Goal: Task Accomplishment & Management: Use online tool/utility

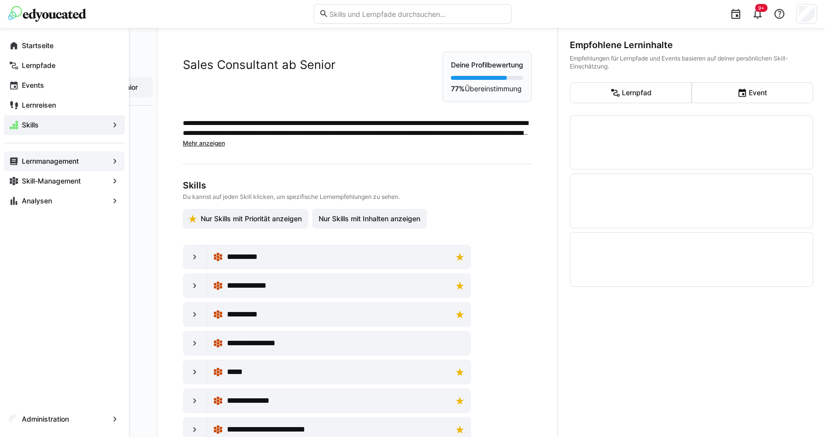
click at [40, 165] on span "Lernmanagement" at bounding box center [64, 161] width 88 height 10
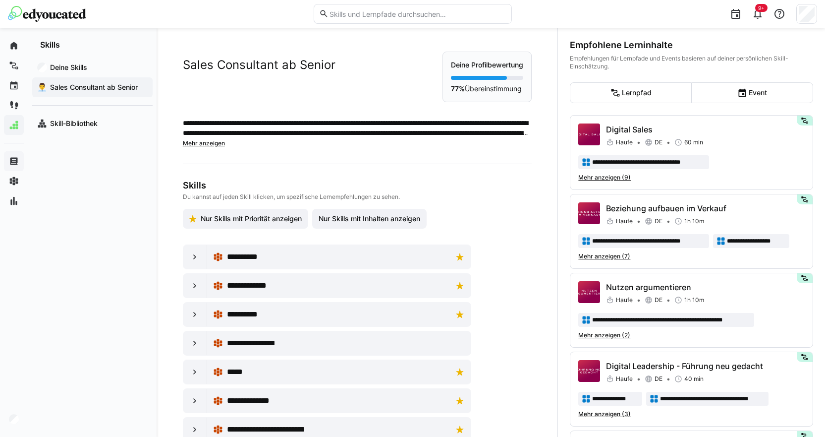
click at [358, 12] on input "text" at bounding box center [417, 13] width 177 height 9
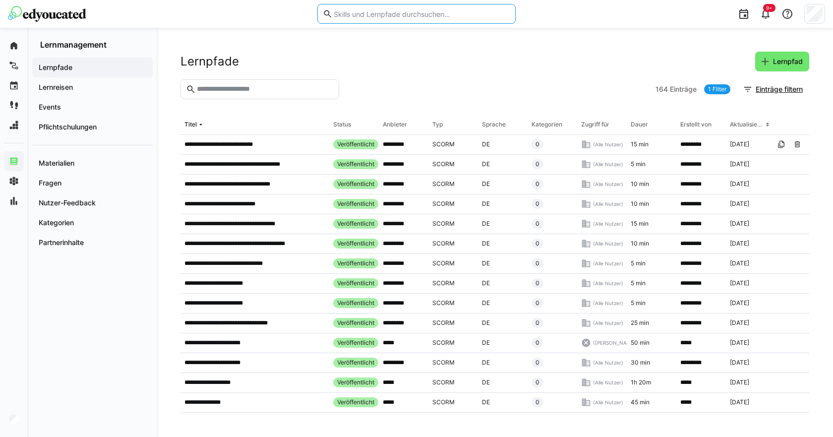
click at [285, 97] on eds-input at bounding box center [259, 89] width 159 height 20
click at [280, 88] on input "text" at bounding box center [265, 89] width 138 height 9
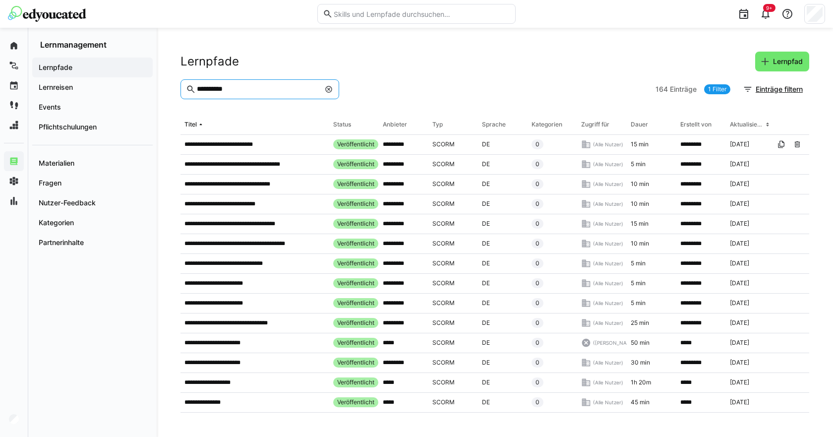
type input "**********"
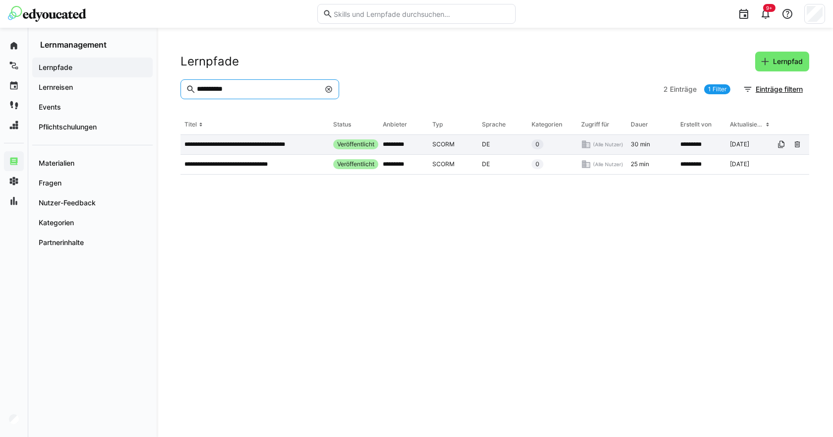
click at [226, 146] on p "**********" at bounding box center [244, 144] width 121 height 8
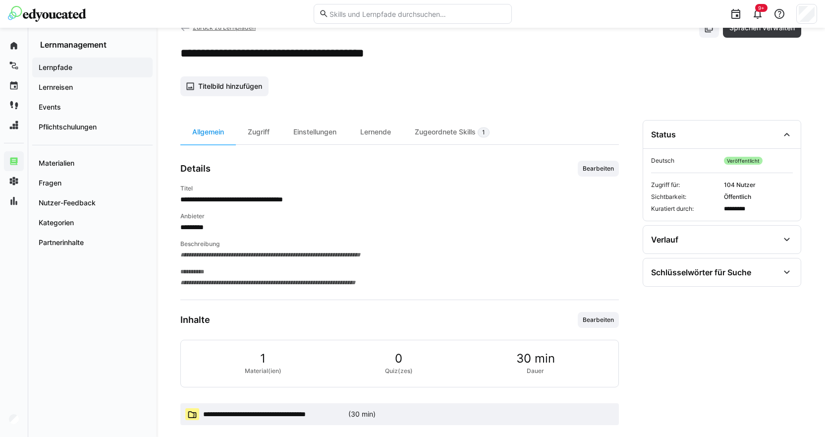
scroll to position [46, 0]
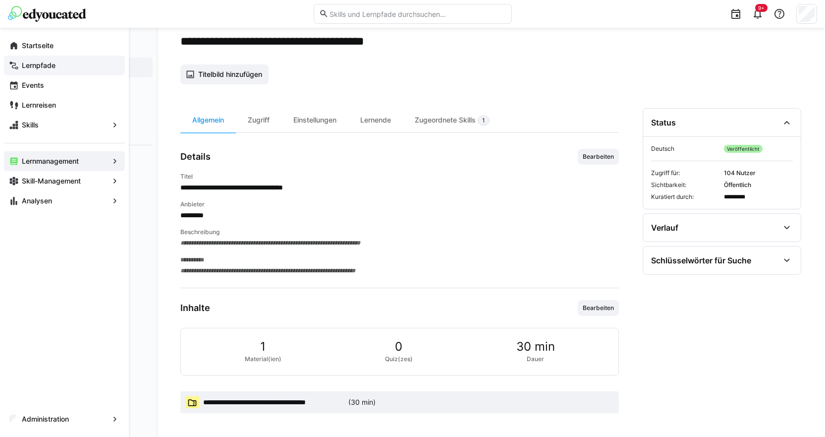
click at [33, 59] on div "Lernpfade" at bounding box center [64, 66] width 121 height 20
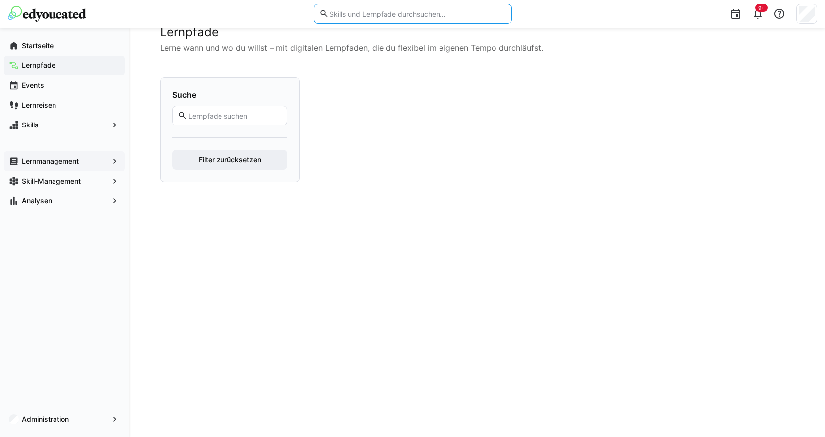
click at [332, 14] on input "text" at bounding box center [417, 13] width 177 height 9
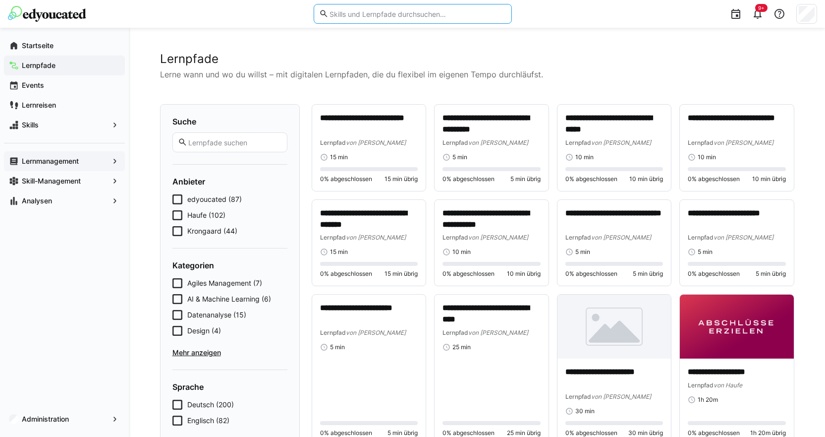
click at [199, 145] on input "text" at bounding box center [234, 142] width 94 height 9
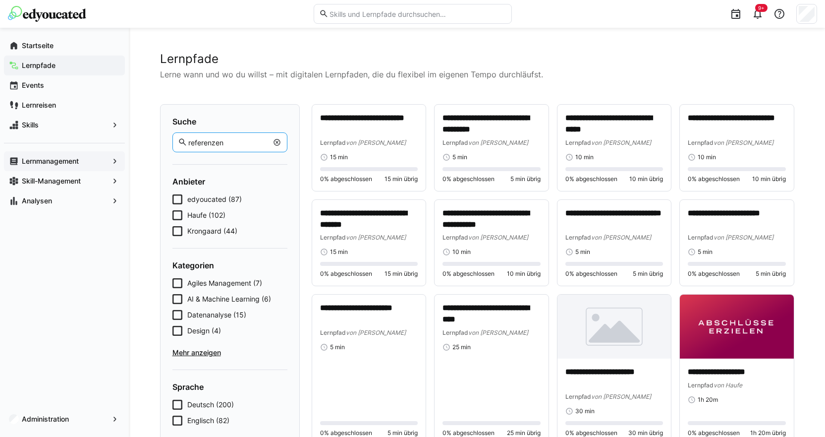
type input "referenzen"
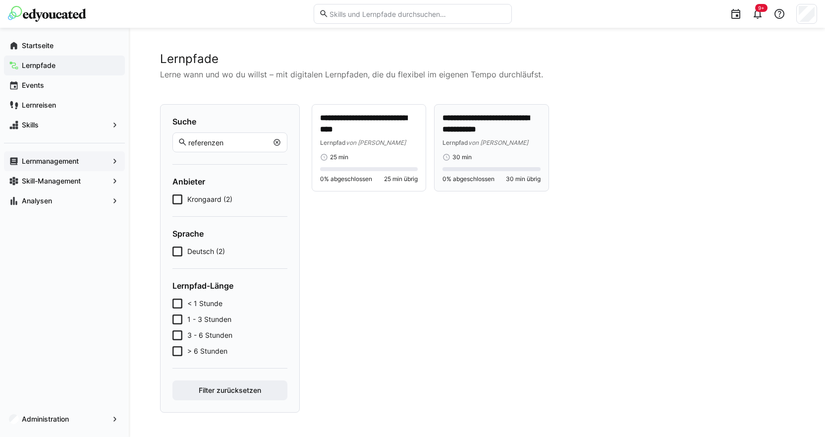
click at [477, 141] on span "von Krongaard" at bounding box center [498, 142] width 60 height 7
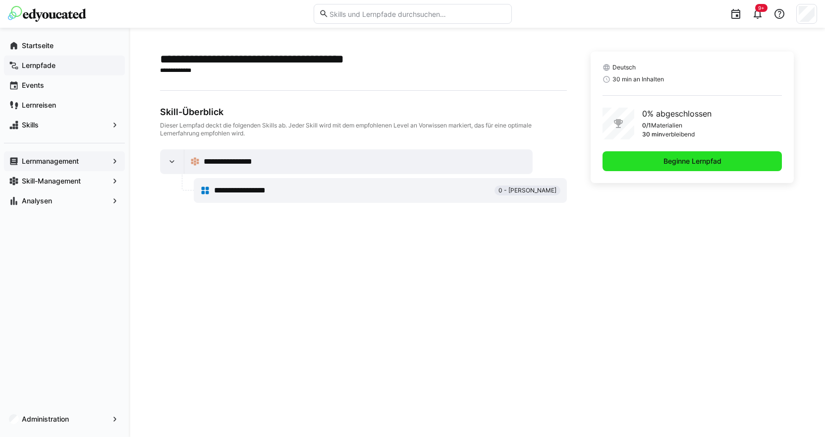
click at [653, 167] on span "Beginne Lernpfad" at bounding box center [693, 161] width 180 height 20
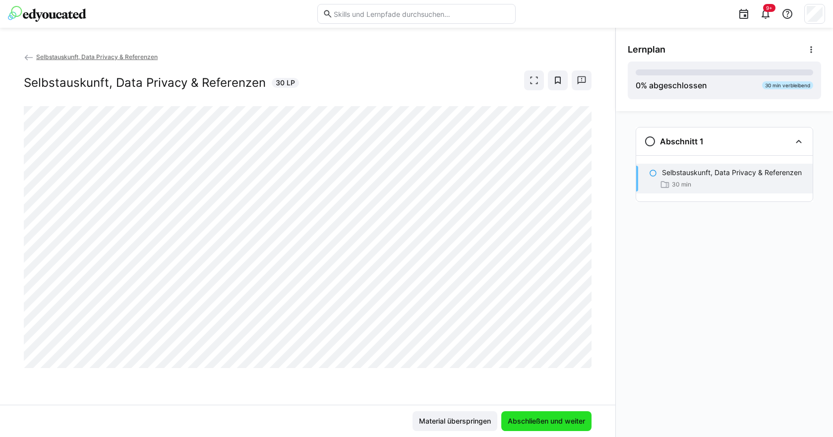
click at [549, 422] on span "Abschließen und weiter" at bounding box center [546, 421] width 80 height 10
click at [35, 18] on img at bounding box center [47, 14] width 78 height 16
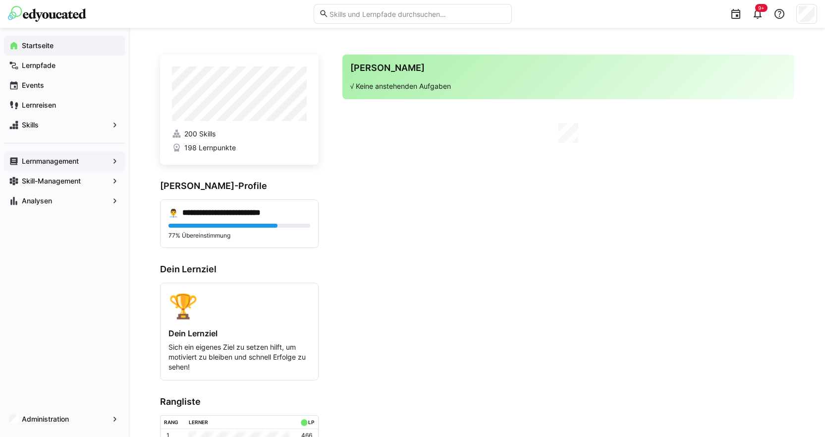
click at [0, 0] on app-navigation-label "Lernmanagement" at bounding box center [0, 0] width 0 height 0
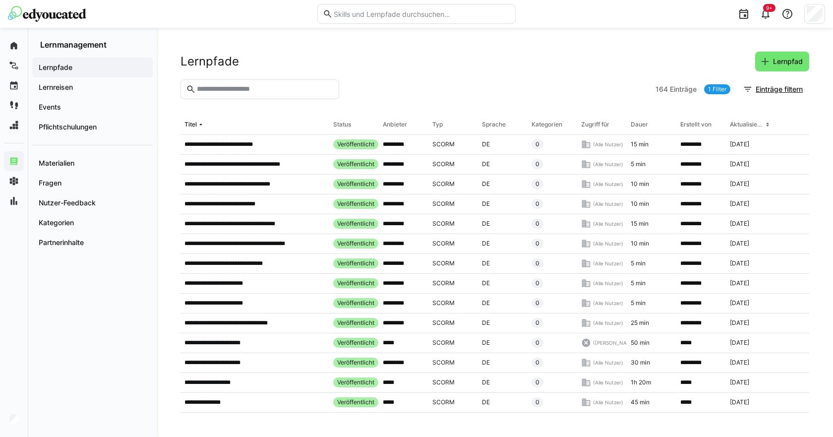
click at [227, 83] on eds-input at bounding box center [259, 89] width 159 height 20
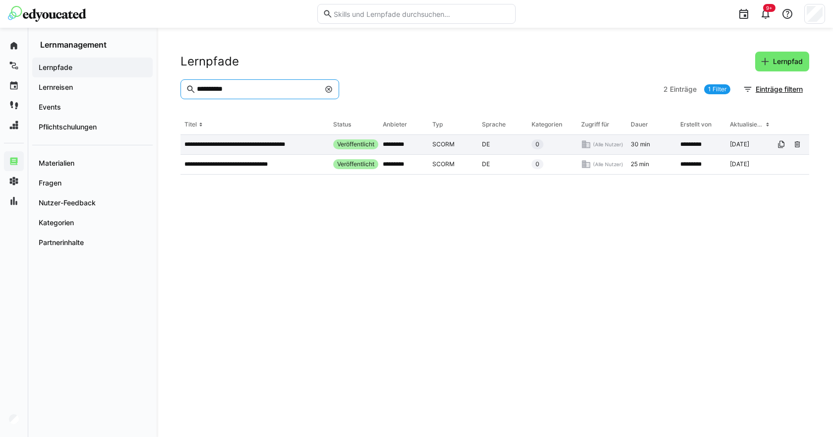
type input "**********"
click at [269, 146] on p "**********" at bounding box center [244, 144] width 121 height 8
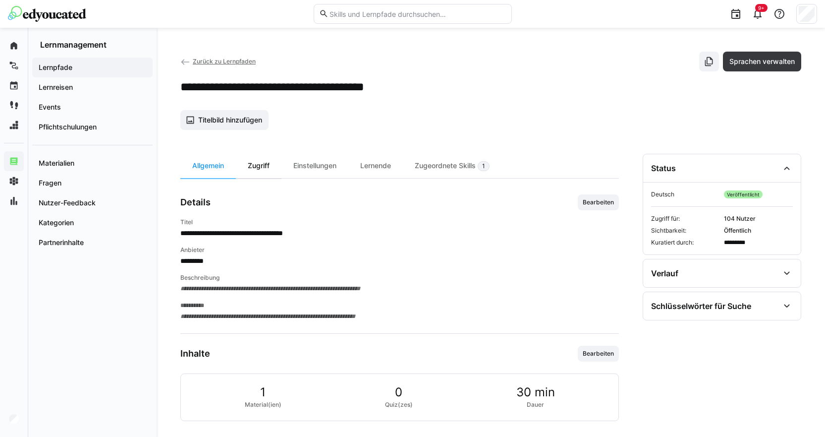
click at [257, 163] on div "Zugriff" at bounding box center [259, 166] width 46 height 24
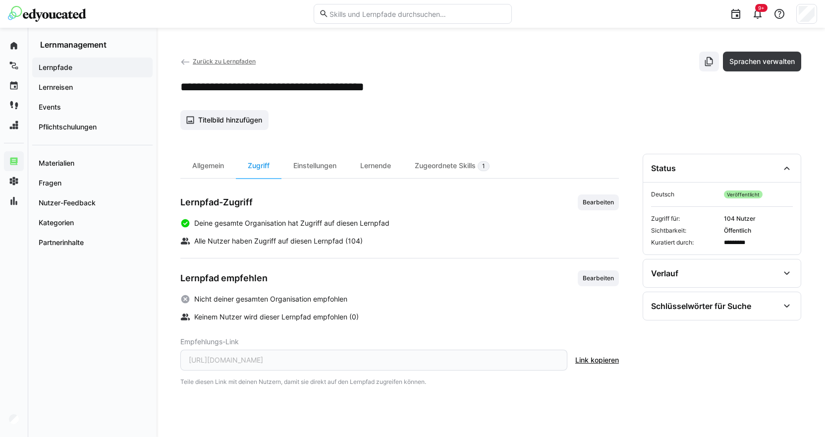
click at [611, 359] on span "Link kopieren" at bounding box center [598, 360] width 44 height 10
